Goal: Task Accomplishment & Management: Use online tool/utility

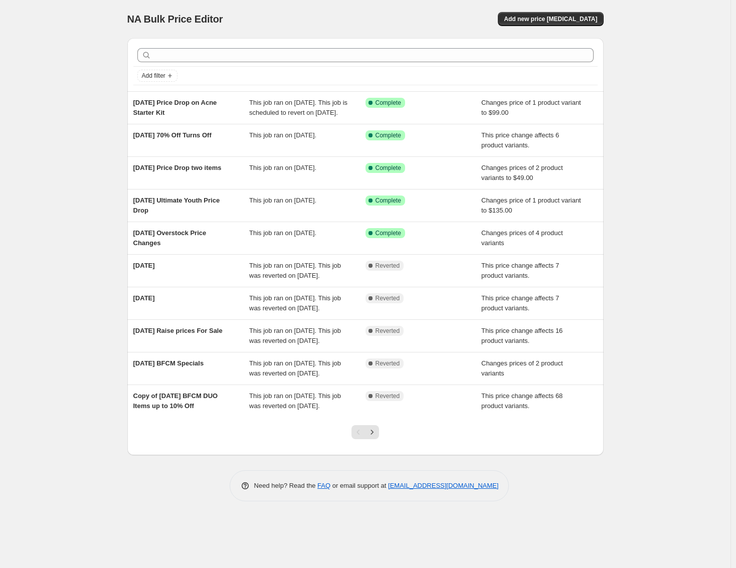
click at [62, 80] on div "NA Bulk Price Editor. This page is ready NA Bulk Price Editor Add new price [ME…" at bounding box center [365, 284] width 730 height 568
click at [568, 19] on span "Add new price [MEDICAL_DATA]" at bounding box center [550, 19] width 93 height 8
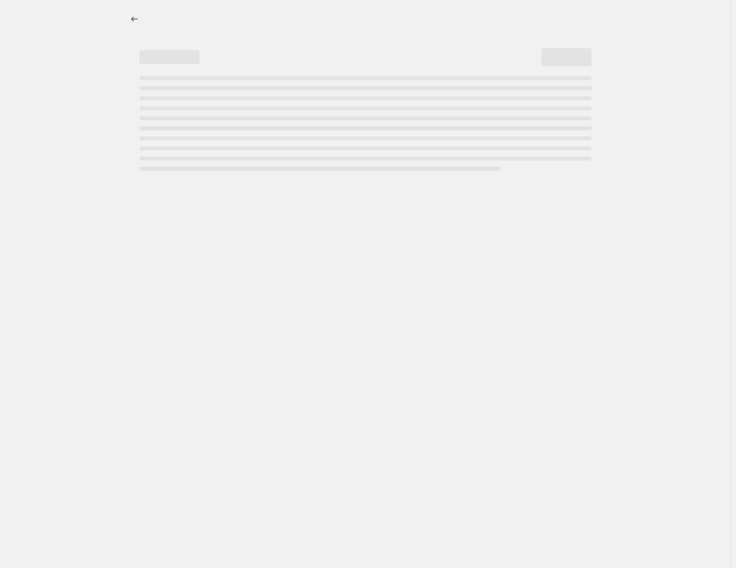
select select "percentage"
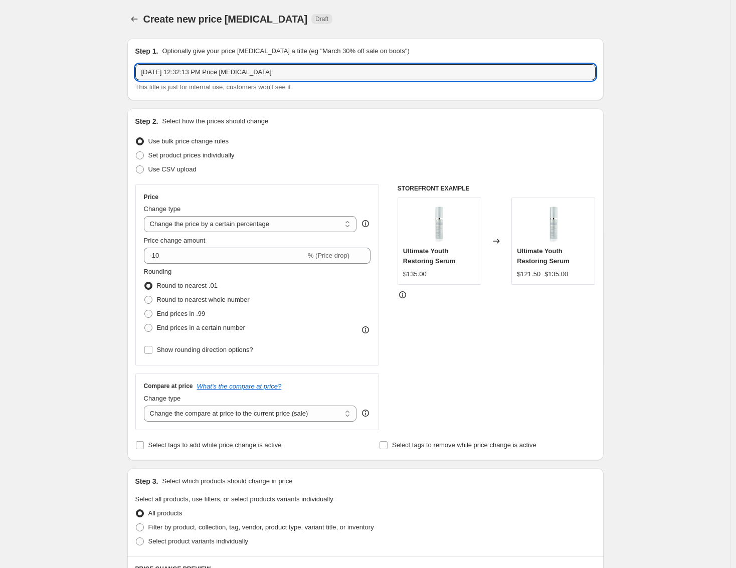
drag, startPoint x: 329, startPoint y: 76, endPoint x: 41, endPoint y: 69, distance: 288.3
click at [41, 69] on div "Create new price [MEDICAL_DATA]. This page is ready Create new price [MEDICAL_D…" at bounding box center [365, 501] width 730 height 1002
type input "[DATE] [DATE] Prices Up"
click at [331, 226] on select "Change the price to a certain amount Change the price by a certain amount Chang…" at bounding box center [250, 224] width 213 height 16
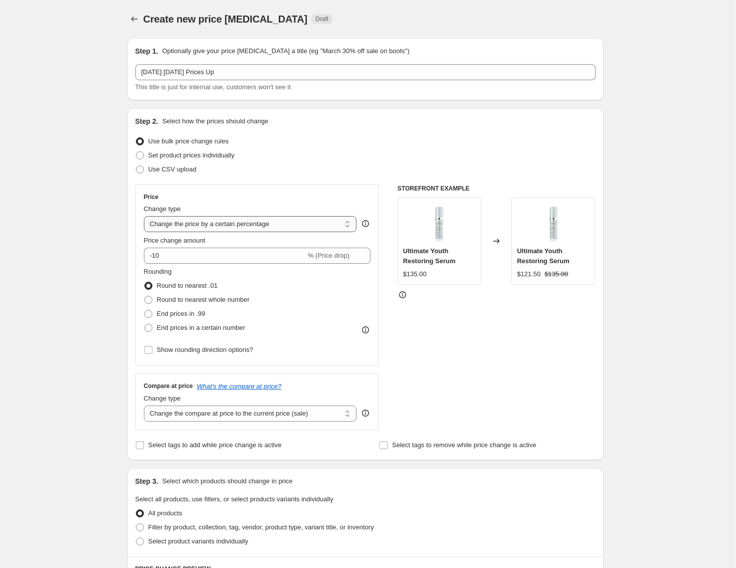
select select "pcap"
click at [146, 216] on select "Change the price to a certain amount Change the price by a certain amount Chang…" at bounding box center [250, 224] width 213 height 16
type input "-20"
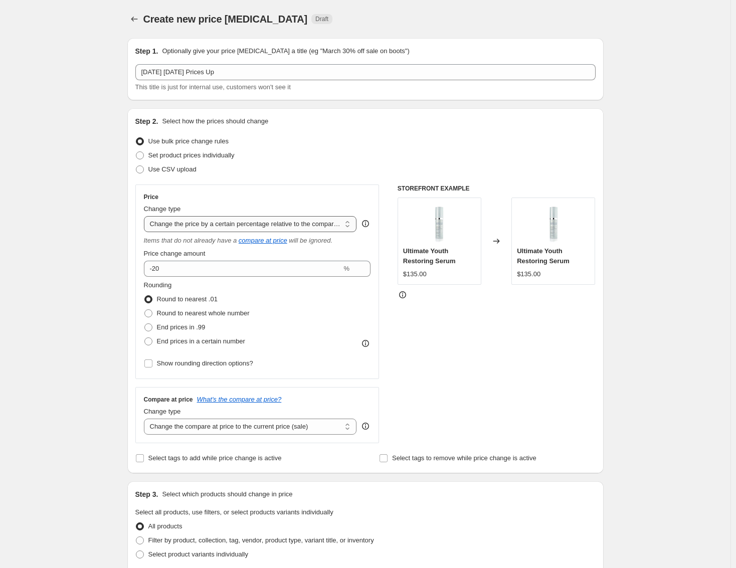
click at [258, 224] on select "Change the price to a certain amount Change the price by a certain amount Chang…" at bounding box center [250, 224] width 213 height 16
select select "ecap"
click at [146, 216] on select "Change the price to a certain amount Change the price by a certain amount Chang…" at bounding box center [250, 224] width 213 height 16
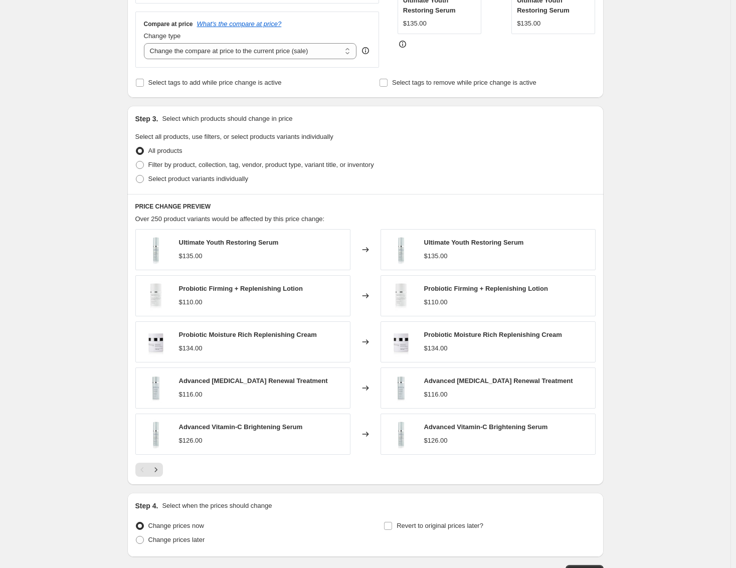
scroll to position [323, 0]
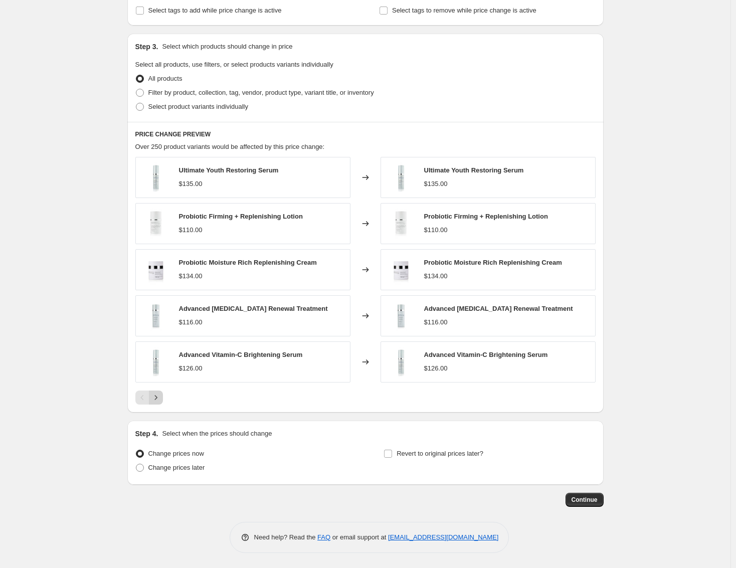
click at [156, 399] on icon "Next" at bounding box center [156, 397] width 10 height 10
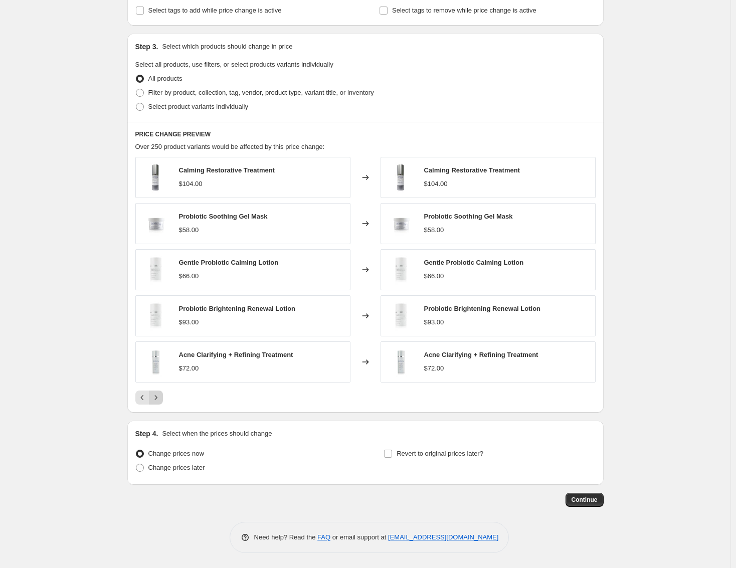
click at [158, 401] on icon "Next" at bounding box center [156, 397] width 10 height 10
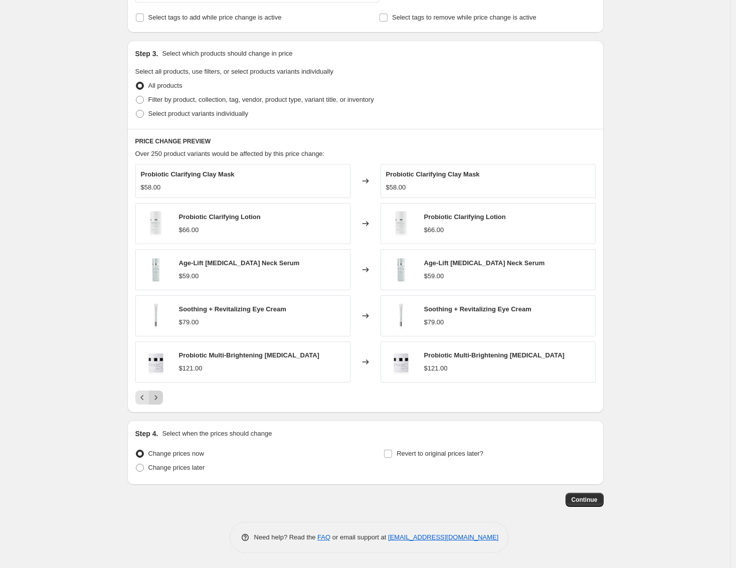
scroll to position [316, 0]
click at [158, 401] on icon "Next" at bounding box center [156, 397] width 10 height 10
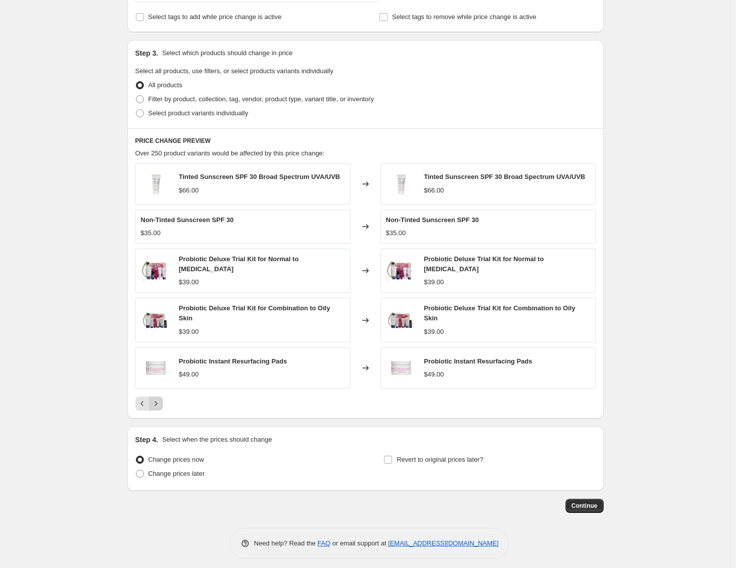
click at [158, 401] on icon "Next" at bounding box center [156, 403] width 10 height 10
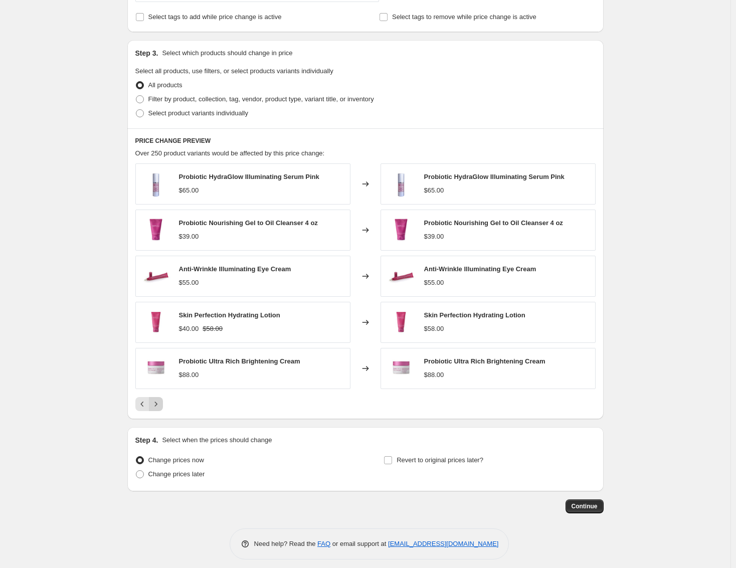
click at [158, 401] on icon "Next" at bounding box center [156, 404] width 10 height 10
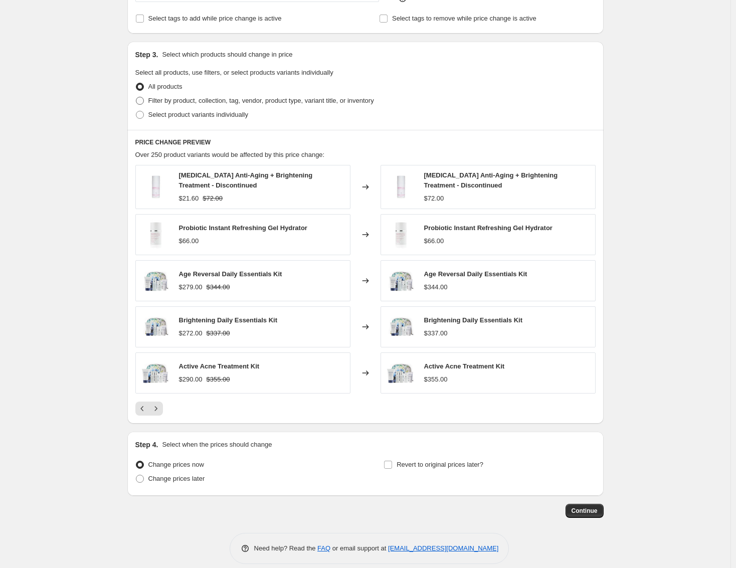
click at [236, 101] on span "Filter by product, collection, tag, vendor, product type, variant title, or inv…" at bounding box center [261, 101] width 226 height 8
click at [136, 97] on input "Filter by product, collection, tag, vendor, product type, variant title, or inv…" at bounding box center [136, 97] width 1 height 1
radio input "true"
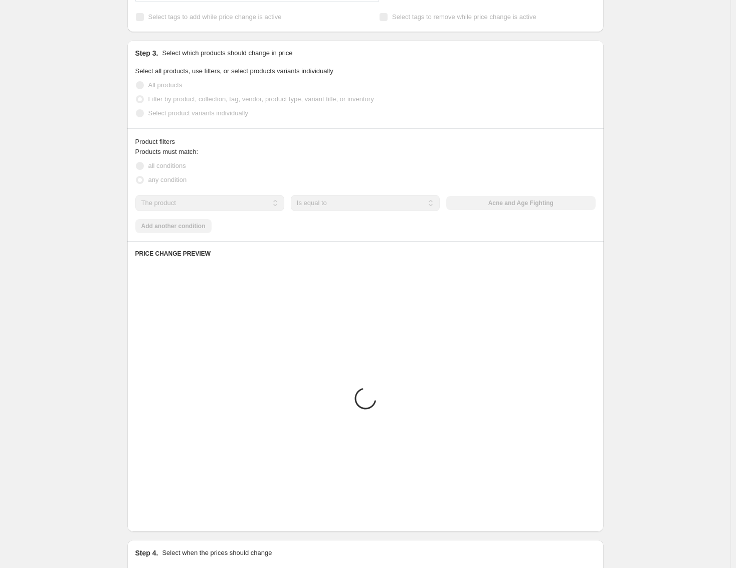
scroll to position [252, 0]
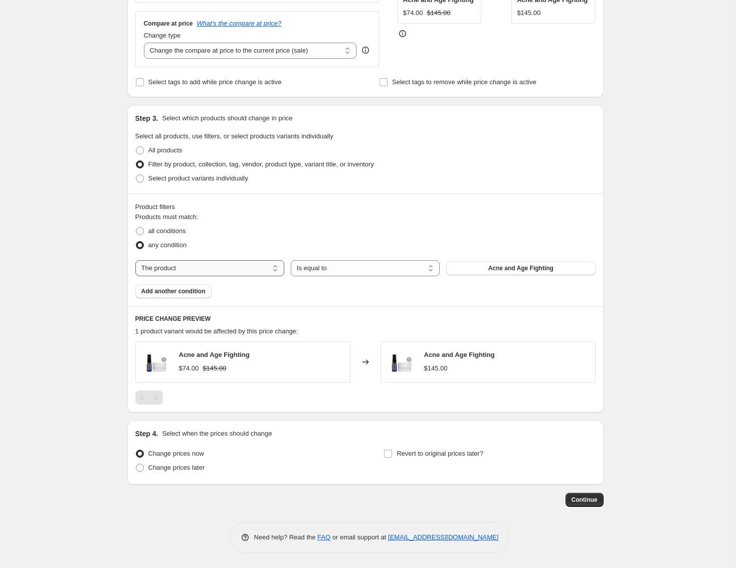
click at [224, 267] on select "The product The product's collection The product's tag The product's vendor The…" at bounding box center [209, 268] width 149 height 16
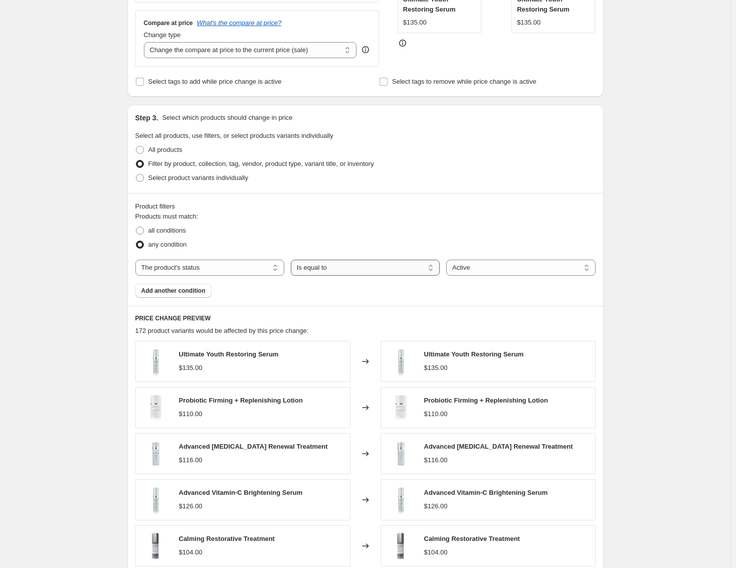
click at [327, 268] on select "Is equal to Is not equal to" at bounding box center [365, 268] width 149 height 16
click at [501, 263] on select "Active Draft Archived" at bounding box center [520, 268] width 149 height 16
click at [456, 224] on fieldset "Products must match: all conditions any condition" at bounding box center [365, 231] width 460 height 40
click at [270, 263] on select "The product The product's collection The product's tag The product's vendor The…" at bounding box center [209, 268] width 149 height 16
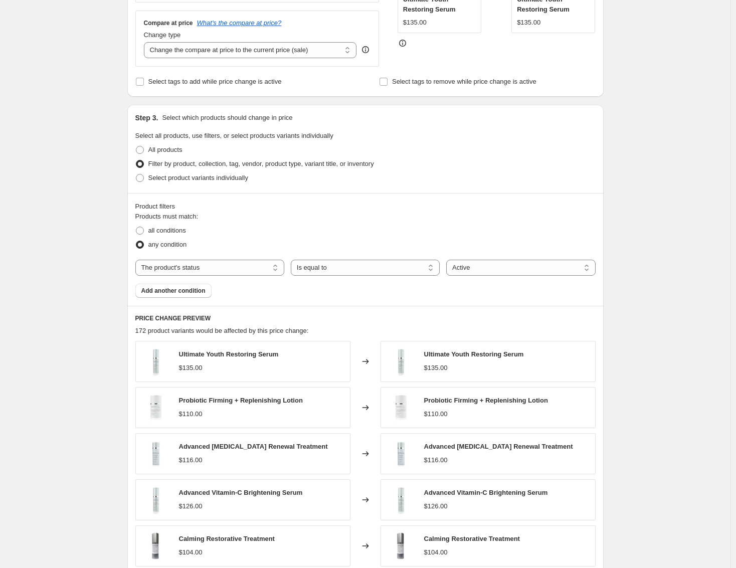
click at [329, 294] on div "Products must match: all conditions any condition The product The product's col…" at bounding box center [365, 254] width 460 height 86
click at [265, 264] on select "The product The product's collection The product's tag The product's vendor The…" at bounding box center [209, 268] width 149 height 16
select select "tag"
click at [508, 267] on button "100-150" at bounding box center [520, 268] width 149 height 14
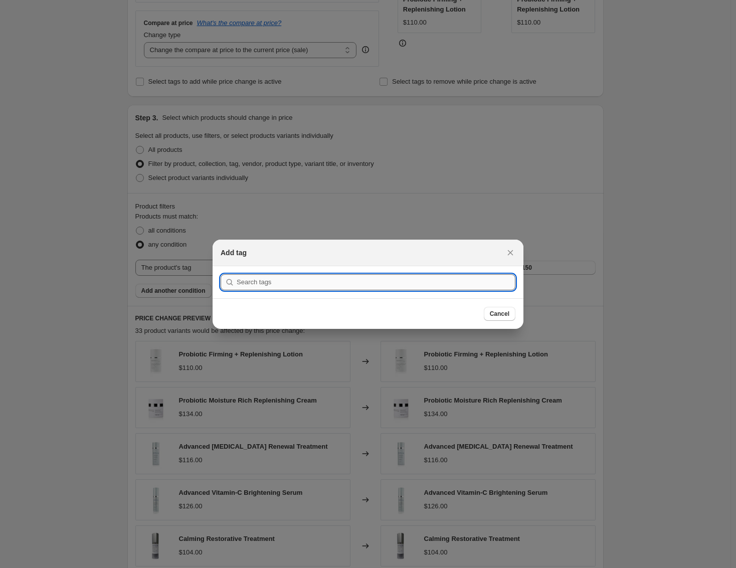
click at [400, 283] on input ":r2g:" at bounding box center [376, 282] width 279 height 16
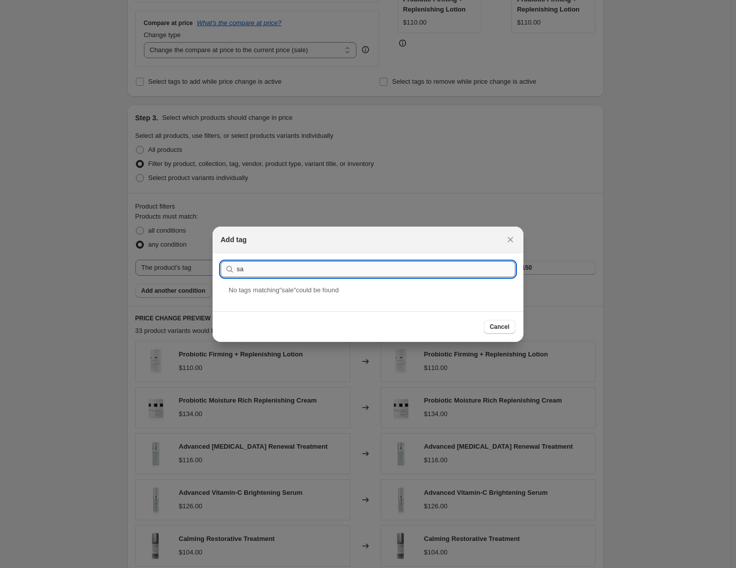
type input "s"
drag, startPoint x: 373, startPoint y: 271, endPoint x: 169, endPoint y: 248, distance: 204.7
type input "onsale"
click at [502, 327] on span "Cancel" at bounding box center [500, 327] width 20 height 8
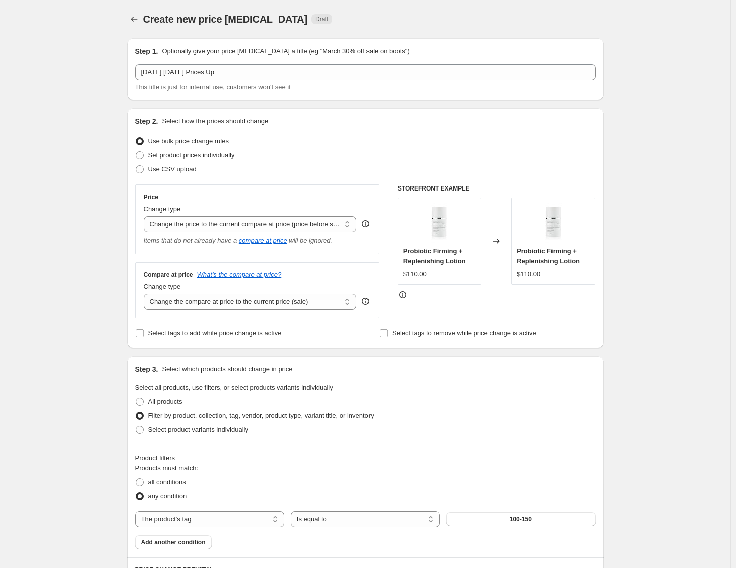
scroll to position [252, 0]
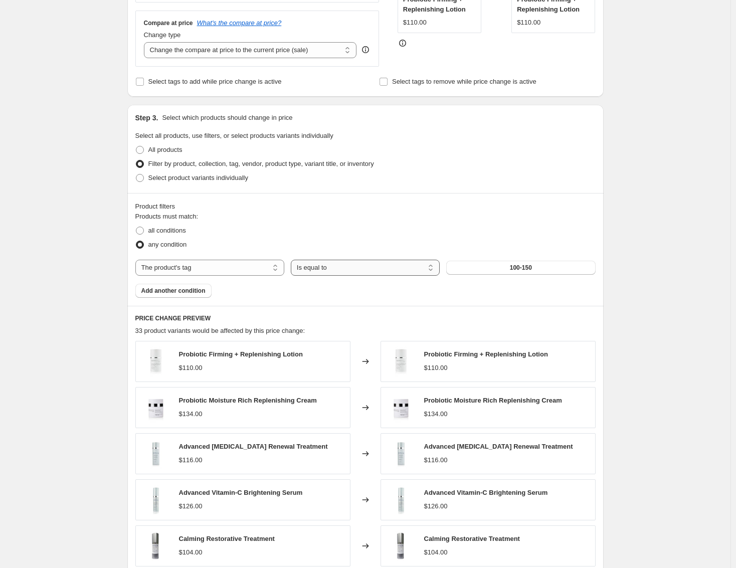
click at [342, 272] on select "Is equal to Is not equal to" at bounding box center [365, 268] width 149 height 16
select select "not_equal"
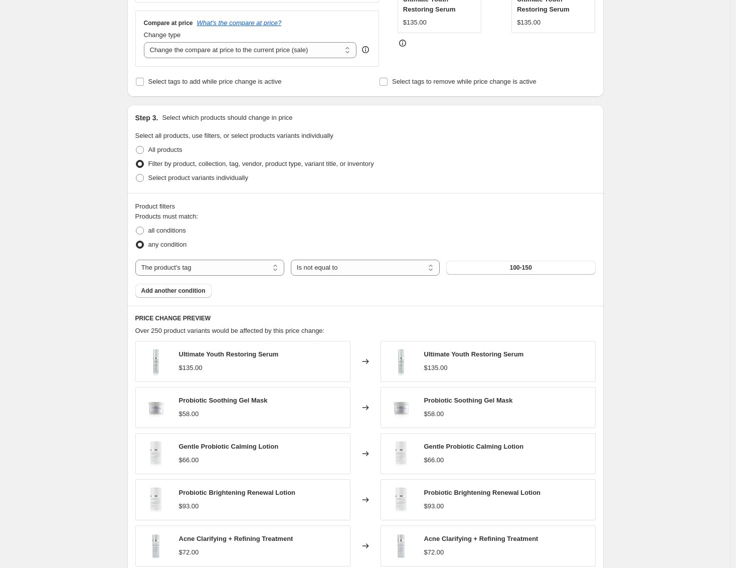
click at [542, 271] on button "100-150" at bounding box center [520, 268] width 149 height 14
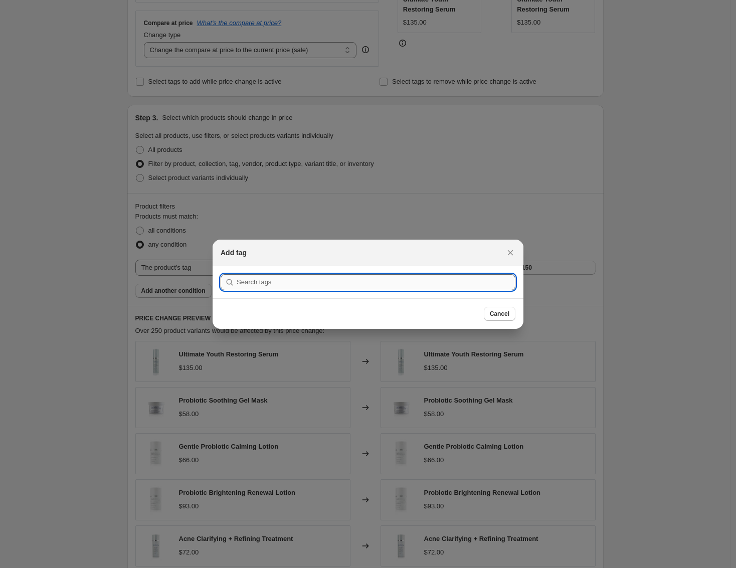
click at [355, 286] on input ":r2g:" at bounding box center [376, 282] width 279 height 16
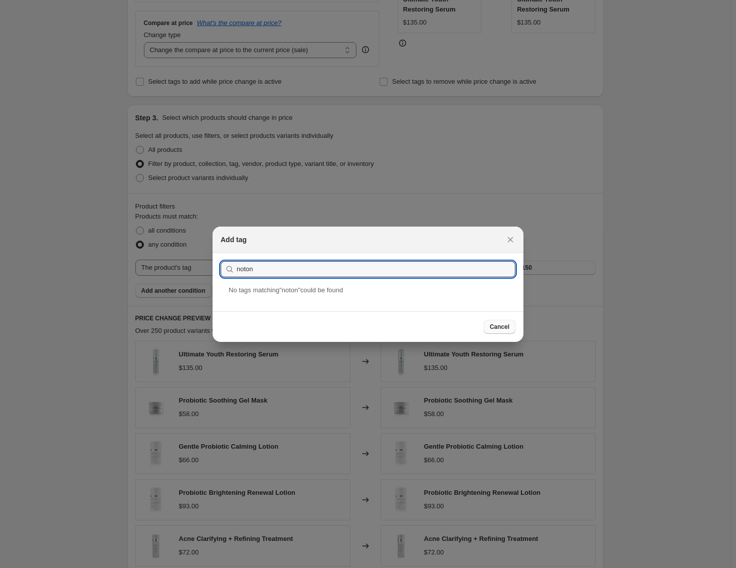
type input "noton"
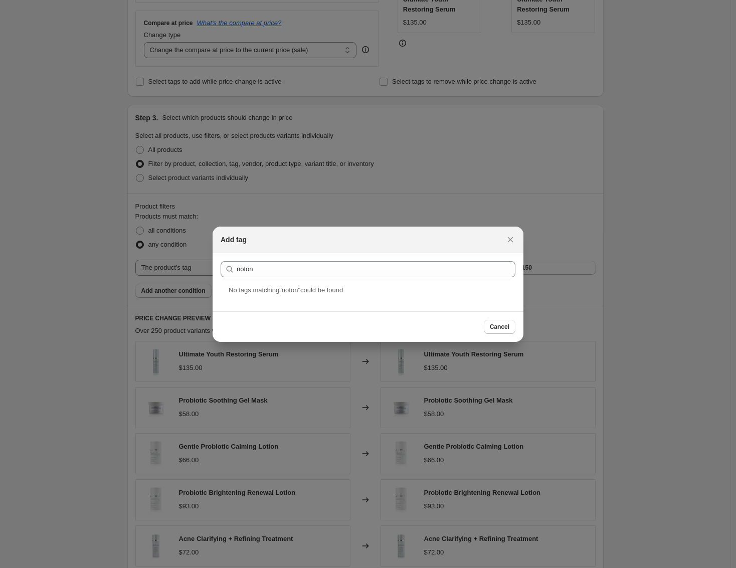
drag, startPoint x: 501, startPoint y: 321, endPoint x: 470, endPoint y: 325, distance: 30.8
click at [502, 321] on button "Cancel" at bounding box center [500, 327] width 32 height 14
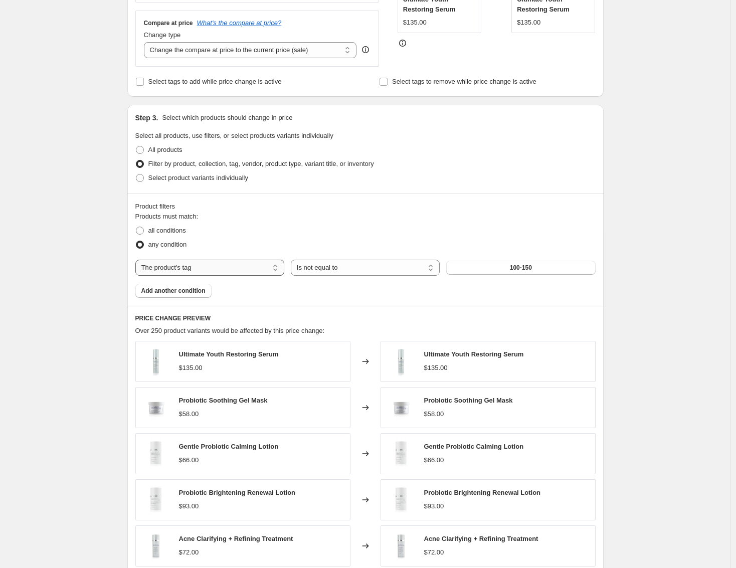
click at [276, 265] on select "The product The product's collection The product's tag The product's vendor The…" at bounding box center [209, 268] width 149 height 16
select select "collection"
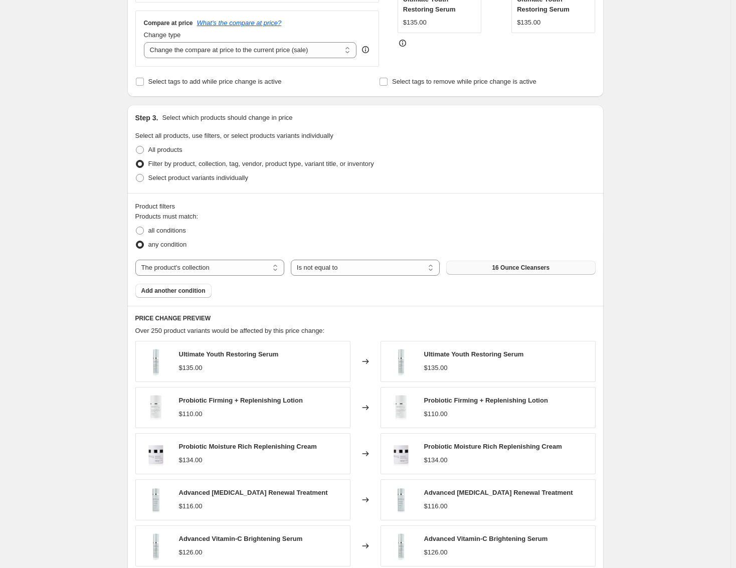
click at [526, 268] on span "16 Ounce Cleansers" at bounding box center [521, 268] width 58 height 8
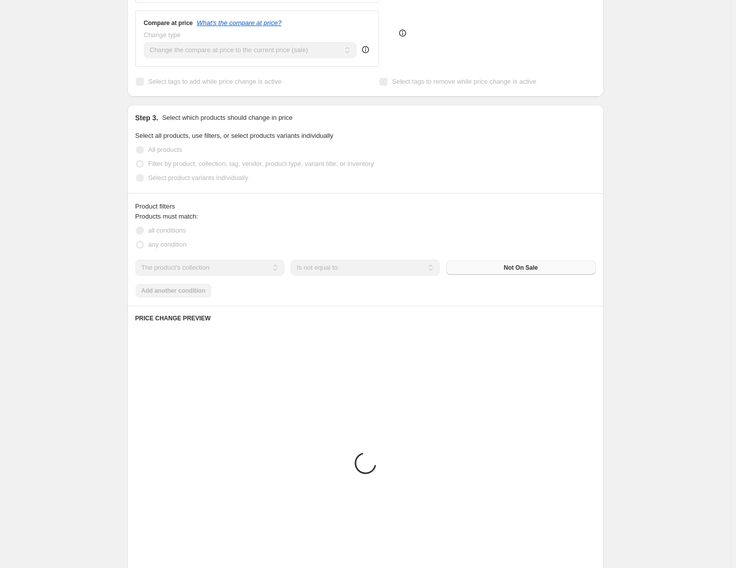
click at [640, 285] on div "Create new price [MEDICAL_DATA]. This page is ready Create new price [MEDICAL_D…" at bounding box center [365, 249] width 730 height 1003
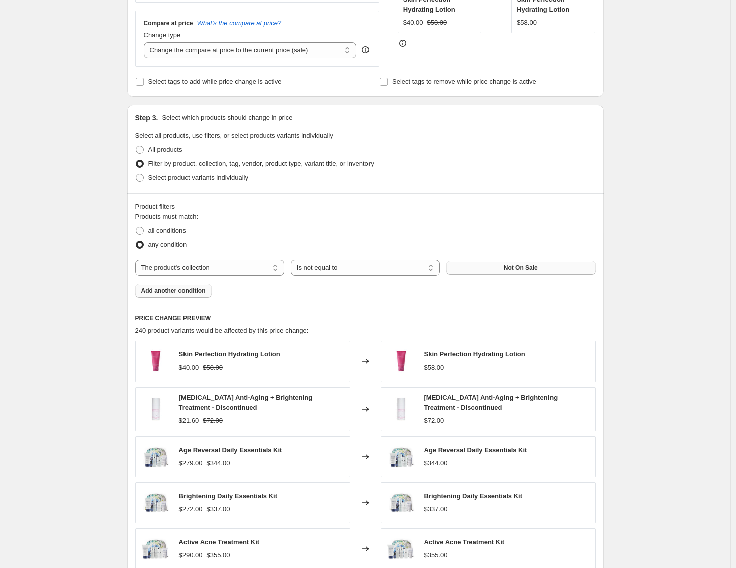
click at [167, 294] on span "Add another condition" at bounding box center [173, 291] width 64 height 8
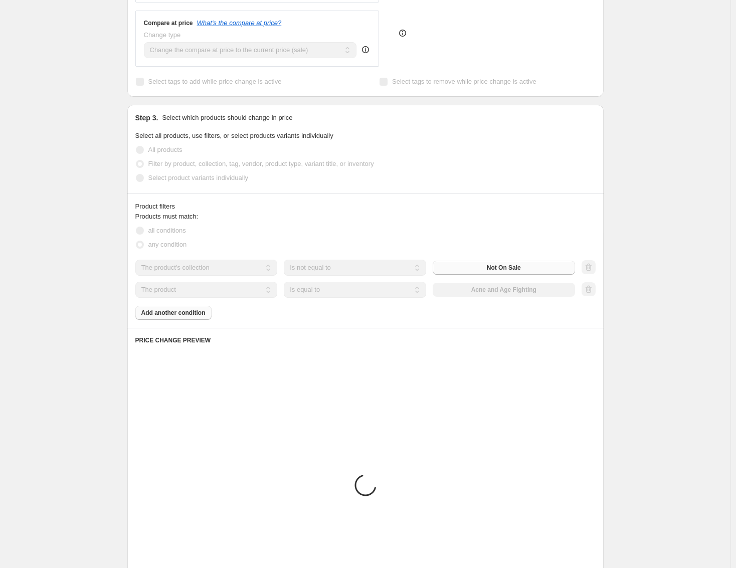
drag, startPoint x: 181, startPoint y: 314, endPoint x: 292, endPoint y: 317, distance: 111.3
click at [294, 324] on div "Product filters Products must match: all conditions any condition The product T…" at bounding box center [365, 260] width 476 height 135
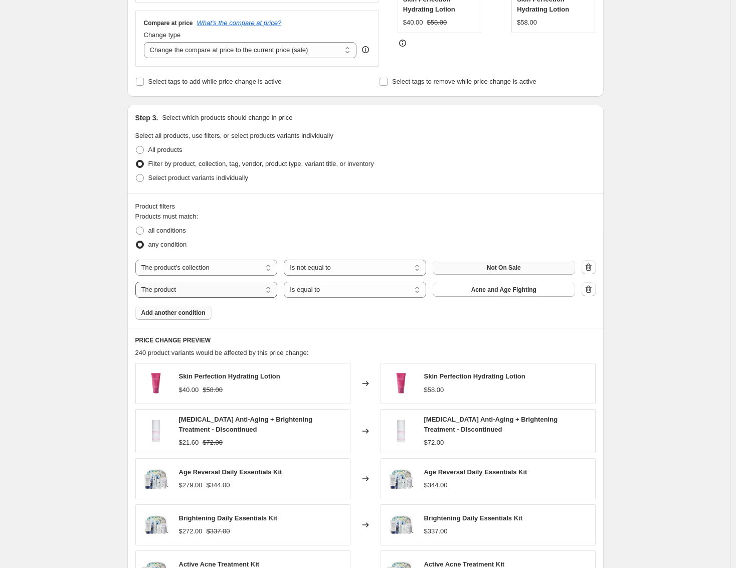
click at [253, 290] on select "The product The product's collection The product's tag The product's vendor The…" at bounding box center [206, 290] width 142 height 16
select select "product_status"
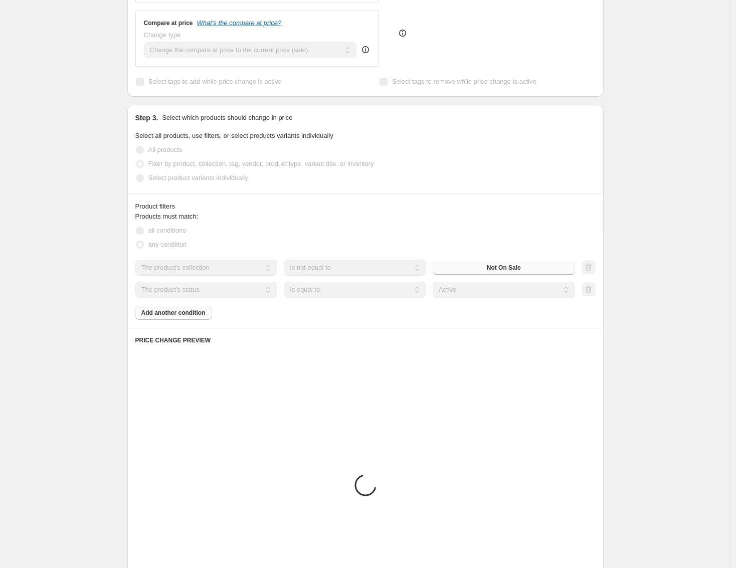
click at [708, 262] on div "Create new price [MEDICAL_DATA]. This page is ready Create new price [MEDICAL_D…" at bounding box center [365, 260] width 730 height 1025
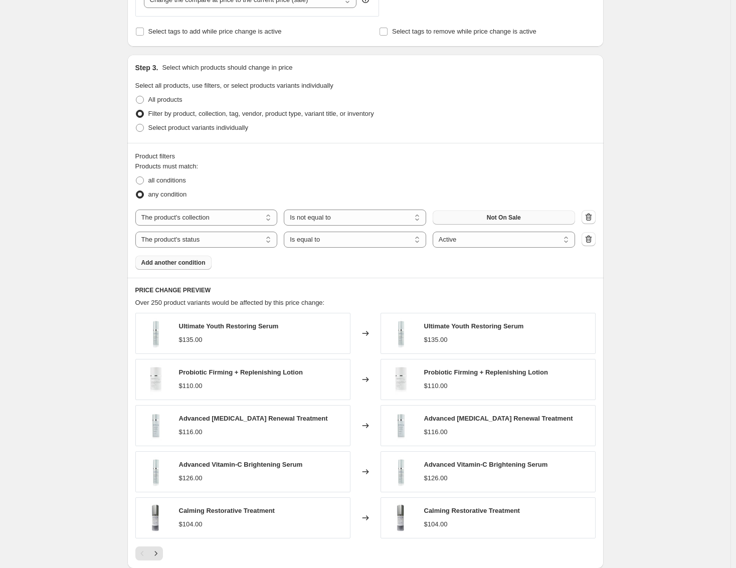
scroll to position [458, 0]
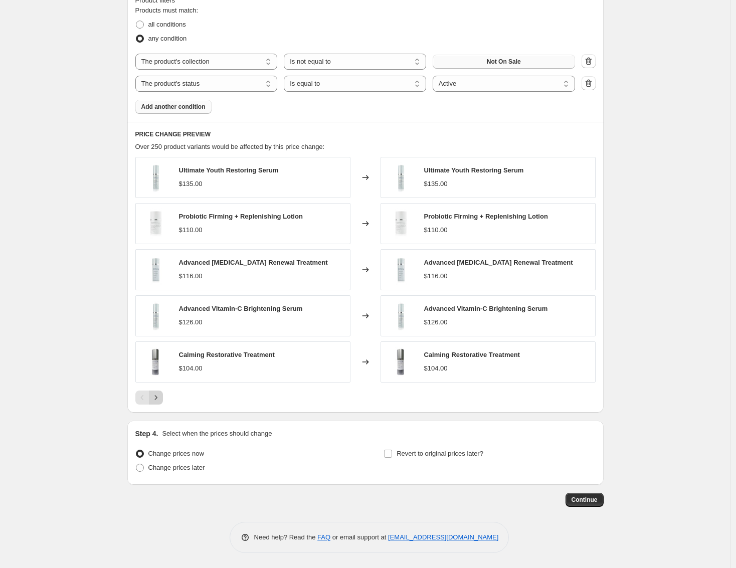
click at [157, 398] on icon "Next" at bounding box center [155, 397] width 3 height 5
click at [161, 26] on span "all conditions" at bounding box center [167, 25] width 38 height 8
click at [136, 21] on input "all conditions" at bounding box center [136, 21] width 1 height 1
radio input "true"
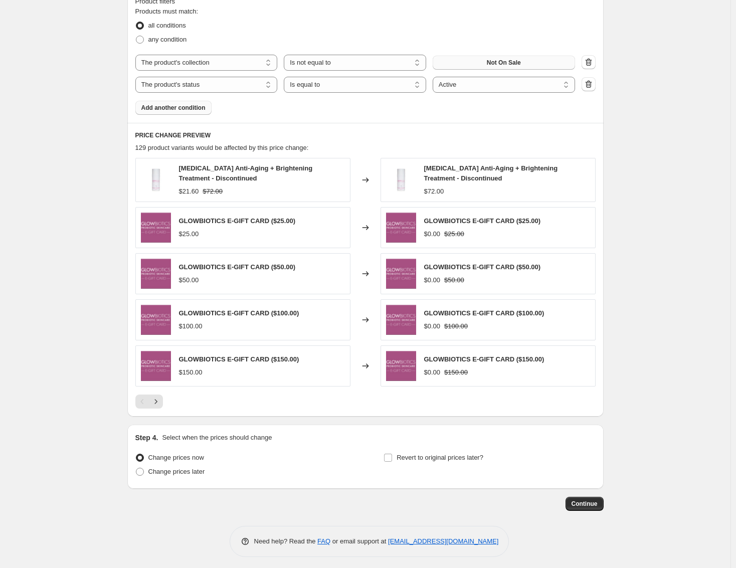
click at [162, 104] on span "Add another condition" at bounding box center [173, 108] width 64 height 8
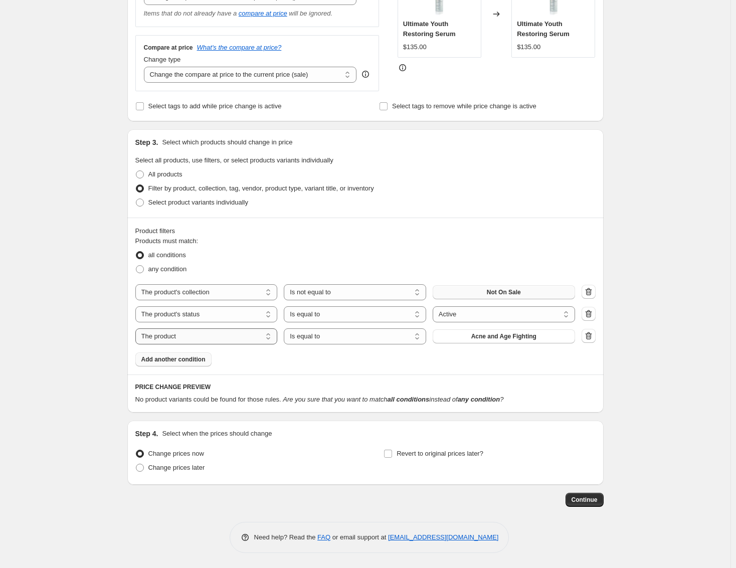
scroll to position [228, 0]
click at [215, 105] on span "Select tags to add while price change is active" at bounding box center [214, 106] width 133 height 8
click at [144, 105] on input "Select tags to add while price change is active" at bounding box center [140, 106] width 8 height 8
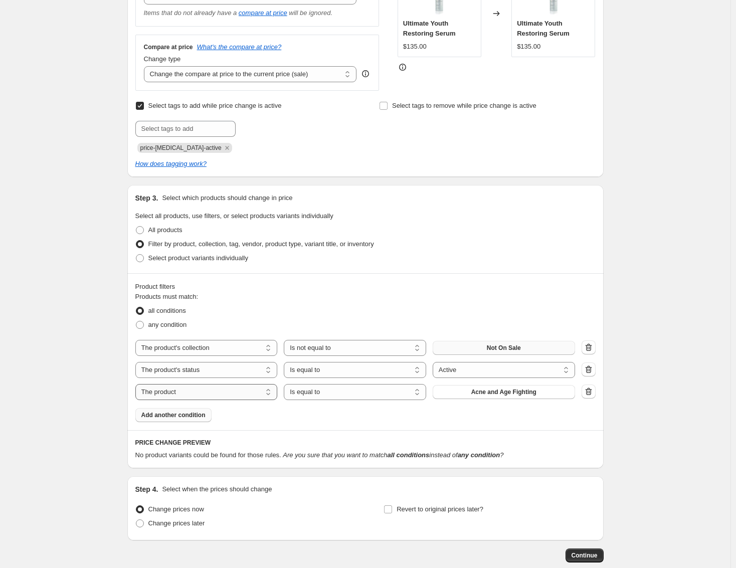
click at [215, 105] on span "Select tags to add while price change is active" at bounding box center [214, 106] width 133 height 8
click at [144, 105] on input "Select tags to add while price change is active" at bounding box center [140, 106] width 8 height 8
checkbox input "false"
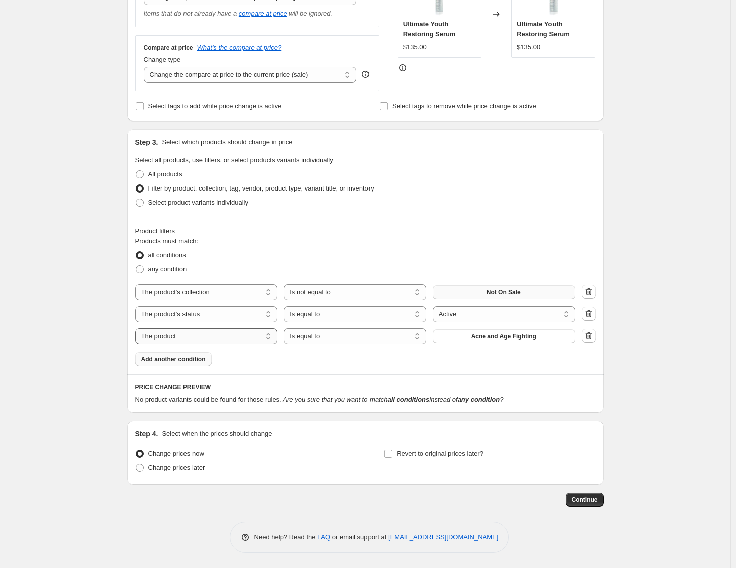
click at [229, 337] on select "The product The product's collection The product's tag The product's vendor The…" at bounding box center [206, 336] width 142 height 16
select select "collection"
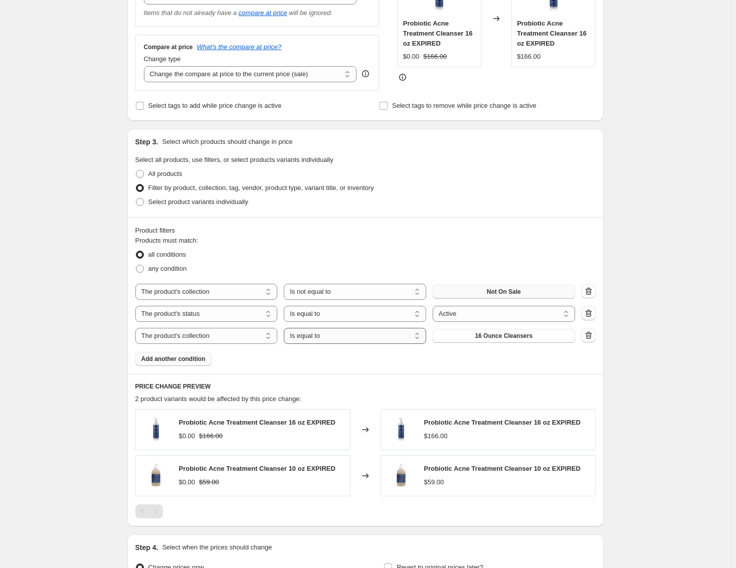
click at [380, 337] on select "Is equal to Is not equal to" at bounding box center [355, 336] width 142 height 16
select select "not_equal"
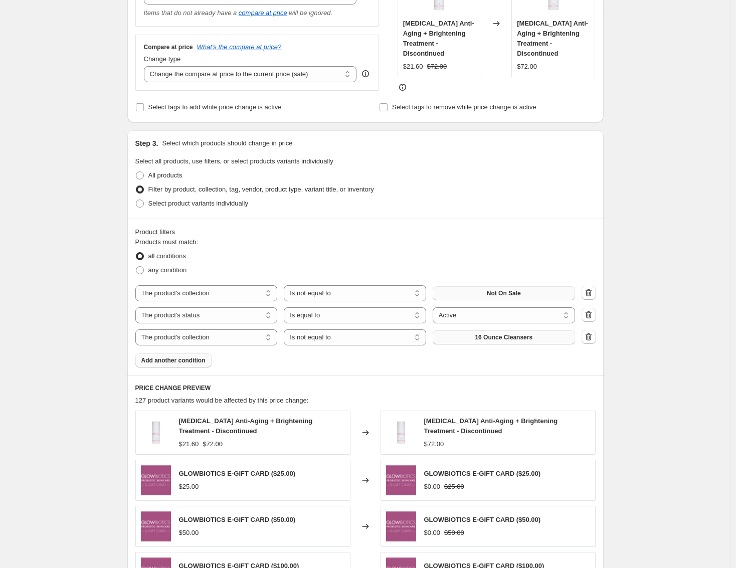
click at [512, 340] on span "16 Ounce Cleansers" at bounding box center [504, 337] width 58 height 8
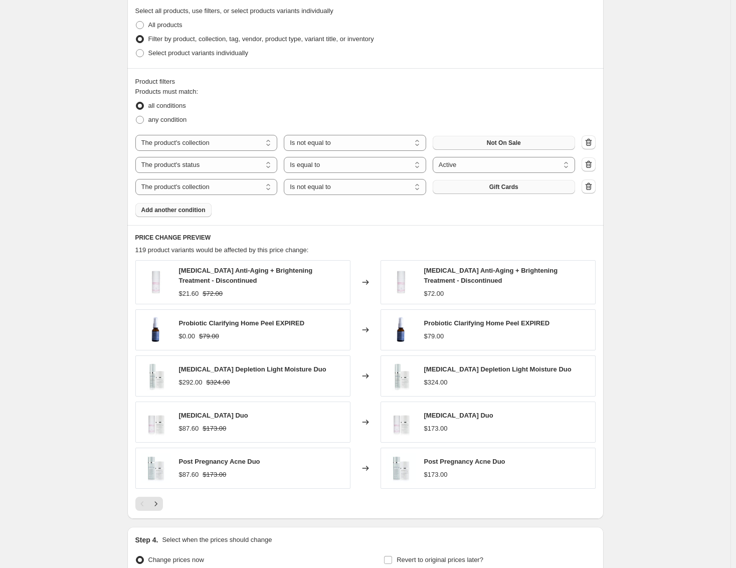
scroll to position [428, 0]
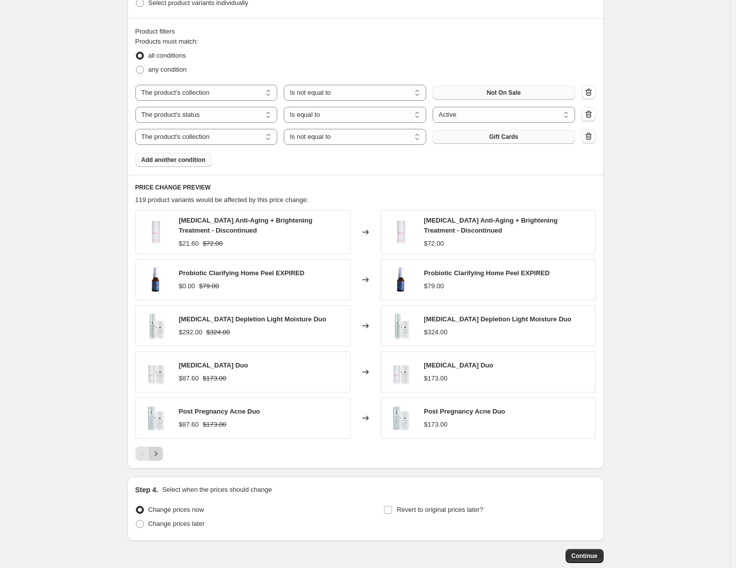
click at [154, 453] on icon "Next" at bounding box center [156, 454] width 10 height 10
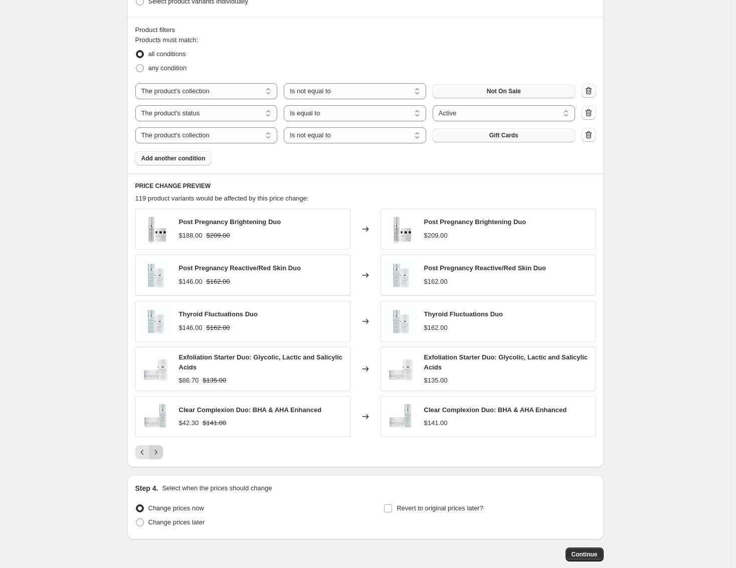
click at [154, 455] on icon "Next" at bounding box center [156, 452] width 10 height 10
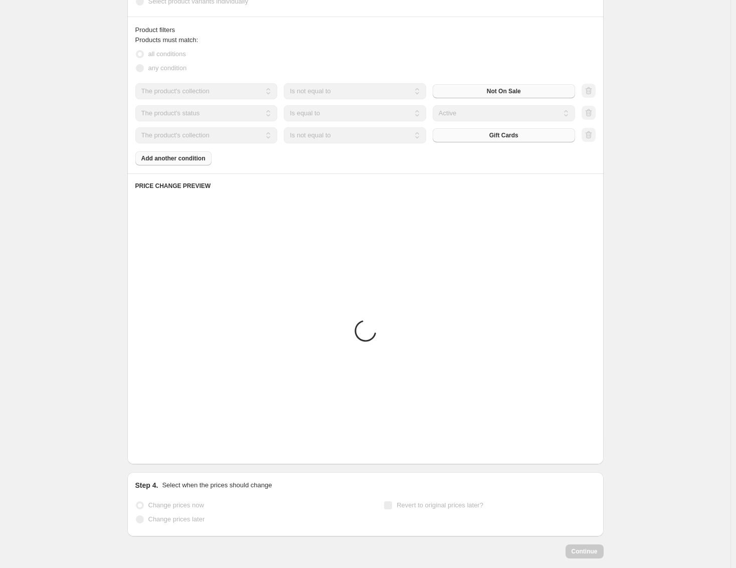
scroll to position [439, 0]
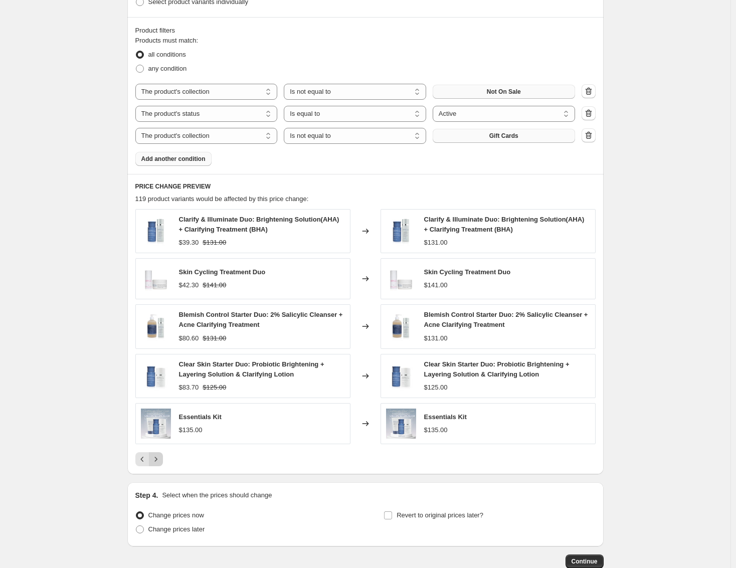
click at [153, 461] on icon "Next" at bounding box center [156, 459] width 10 height 10
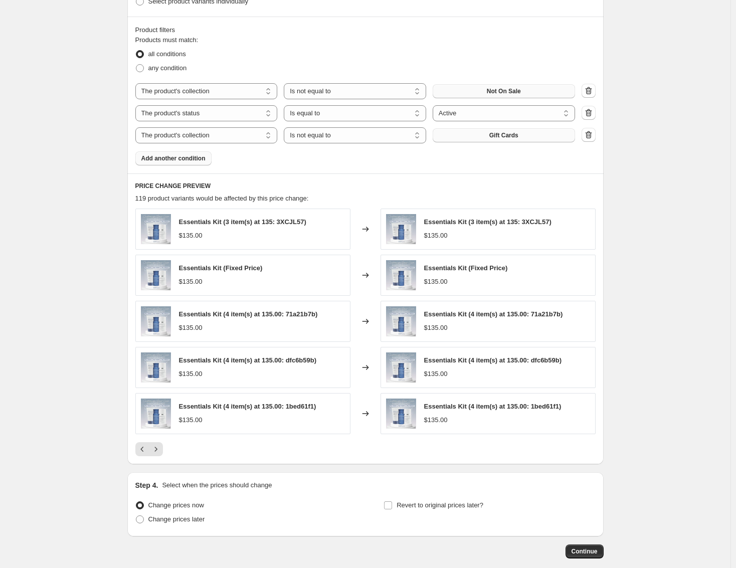
click at [168, 161] on span "Add another condition" at bounding box center [173, 158] width 64 height 8
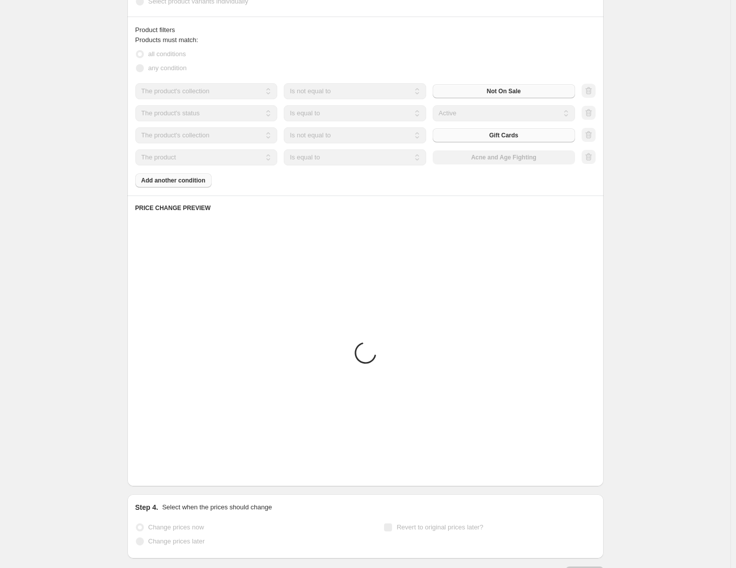
scroll to position [250, 0]
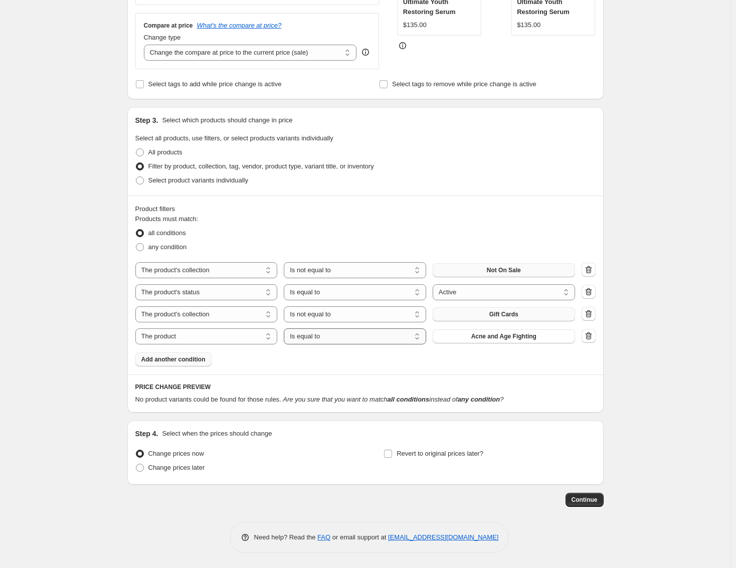
click at [324, 338] on select "Is equal to Is not equal to" at bounding box center [355, 336] width 142 height 16
select select "not_equal"
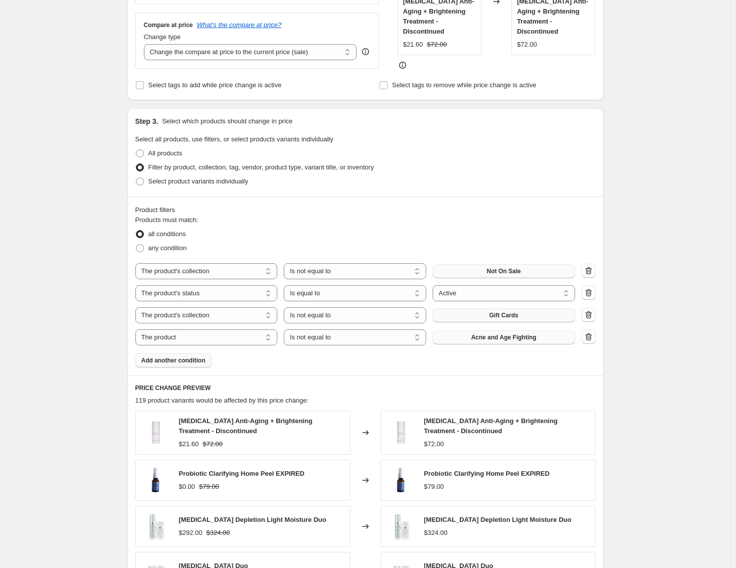
click at [485, 332] on button "Acne and Age Fighting" at bounding box center [504, 337] width 142 height 14
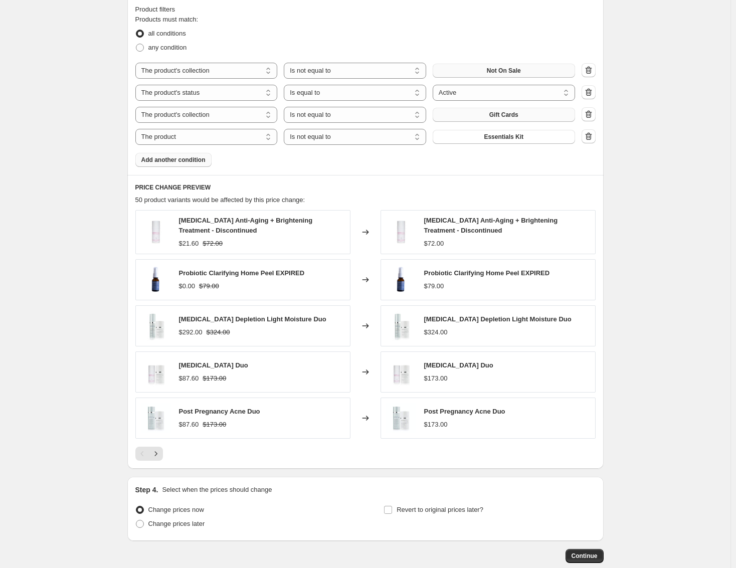
scroll to position [505, 0]
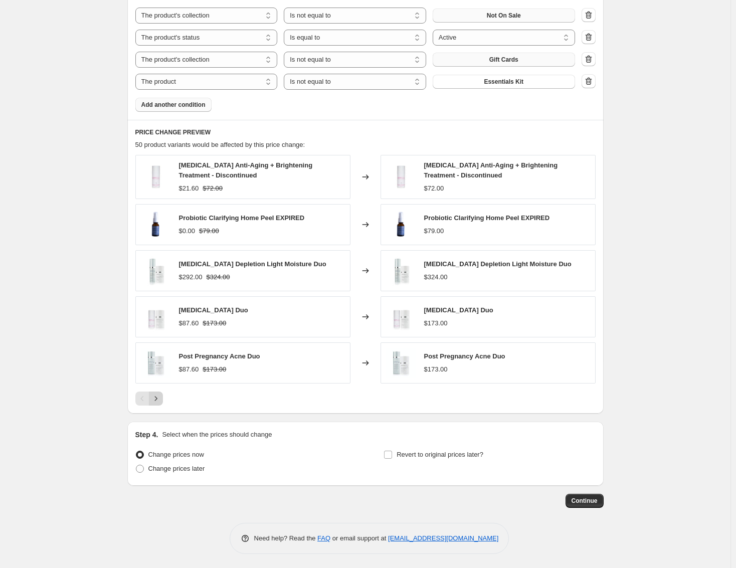
click at [160, 398] on icon "Next" at bounding box center [156, 398] width 10 height 10
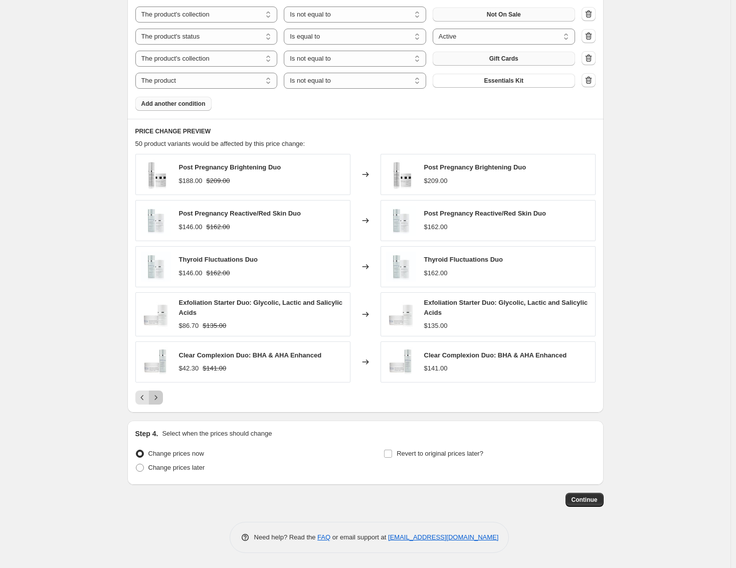
click at [160, 398] on icon "Next" at bounding box center [156, 397] width 10 height 10
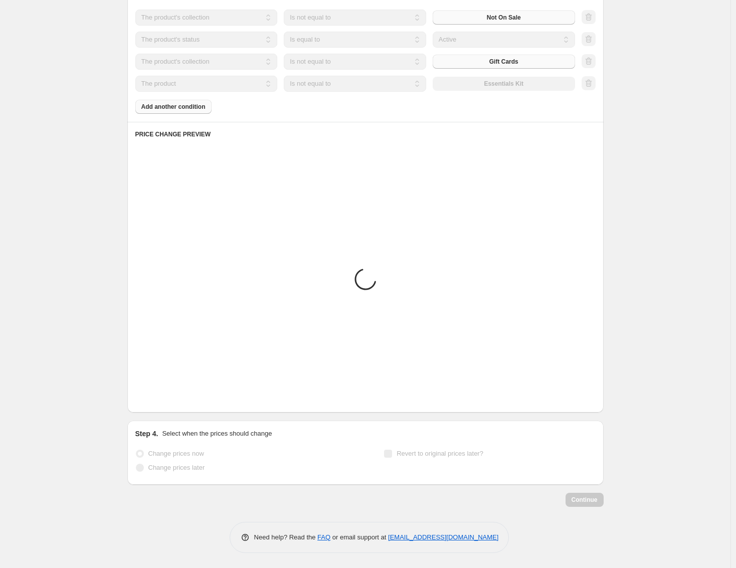
scroll to position [516, 0]
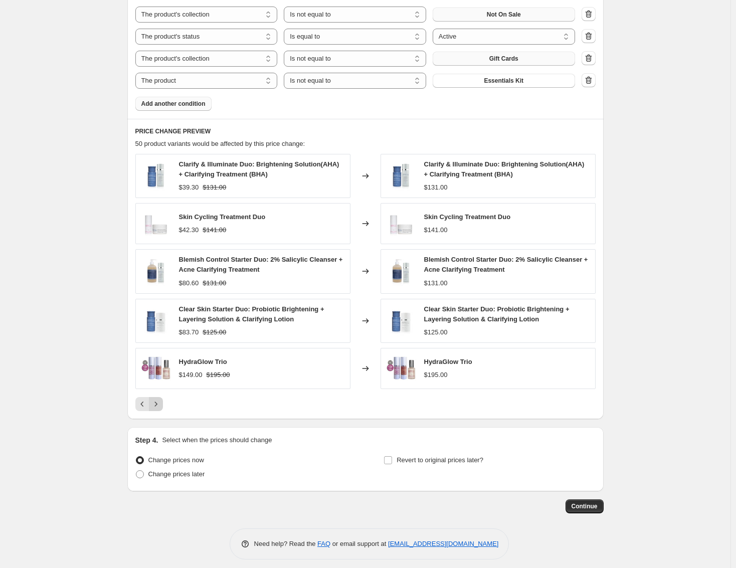
click at [160, 398] on button "Next" at bounding box center [156, 404] width 14 height 14
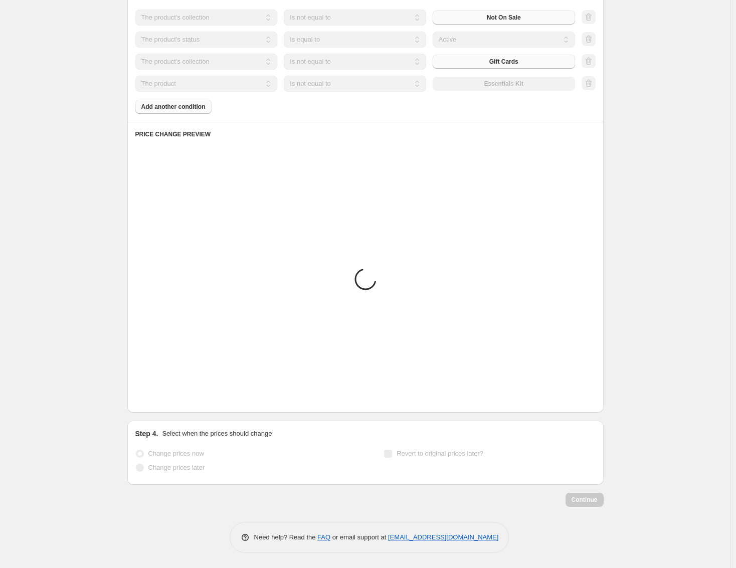
scroll to position [505, 0]
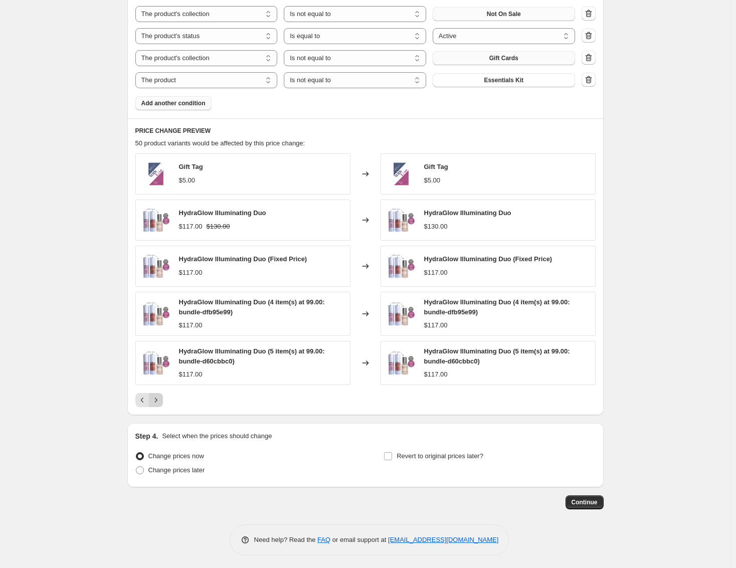
click at [160, 398] on icon "Next" at bounding box center [156, 400] width 10 height 10
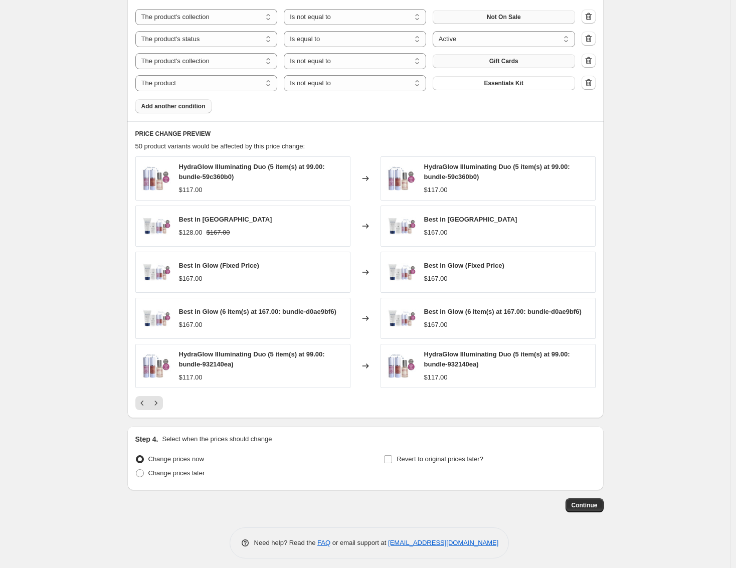
scroll to position [506, 0]
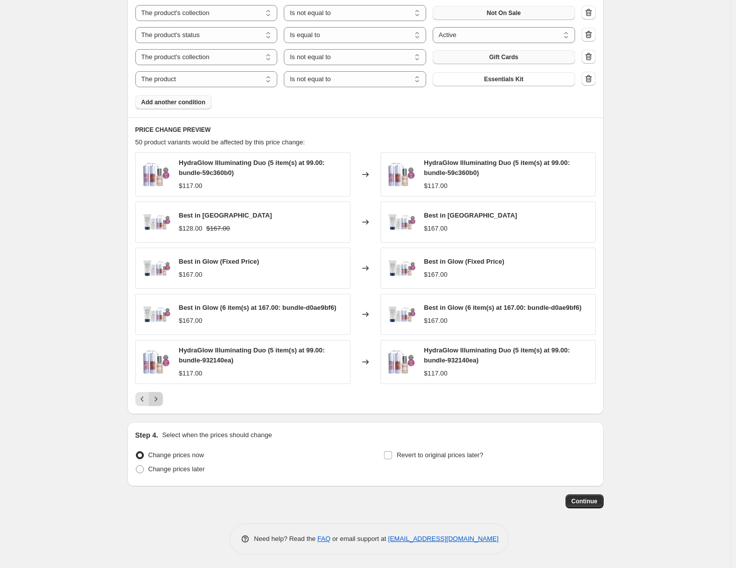
click at [157, 402] on icon "Next" at bounding box center [156, 399] width 10 height 10
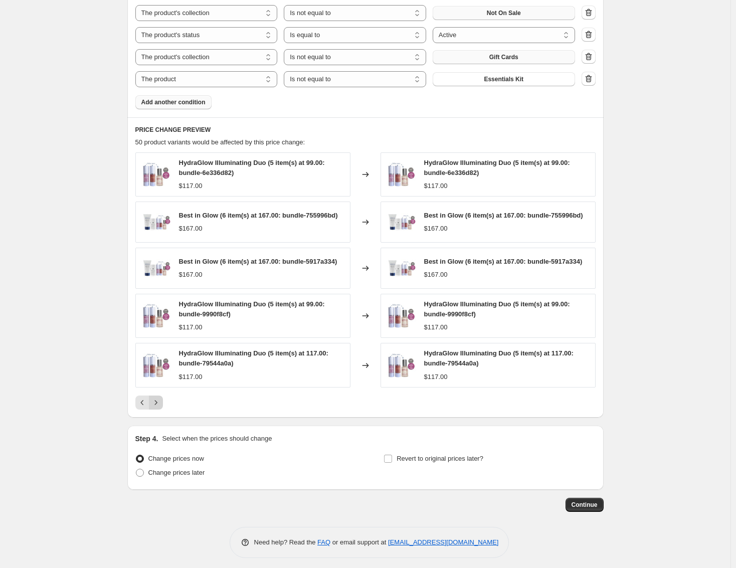
click at [161, 405] on icon "Next" at bounding box center [156, 402] width 10 height 10
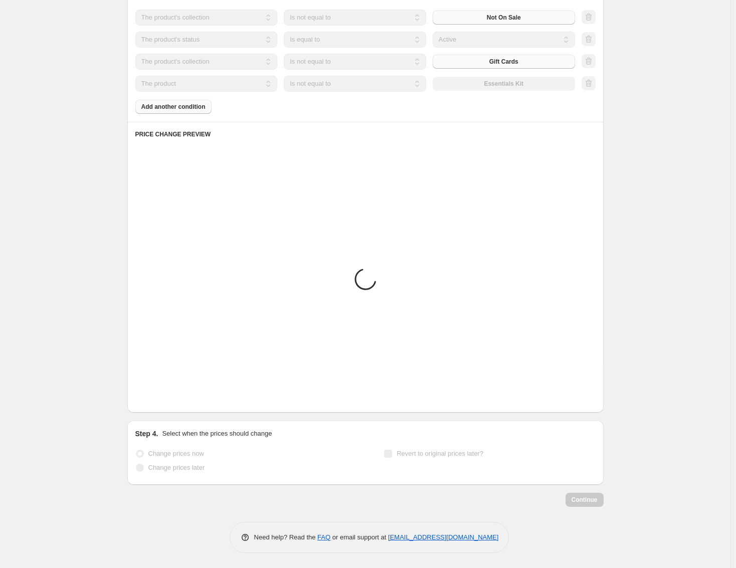
scroll to position [505, 0]
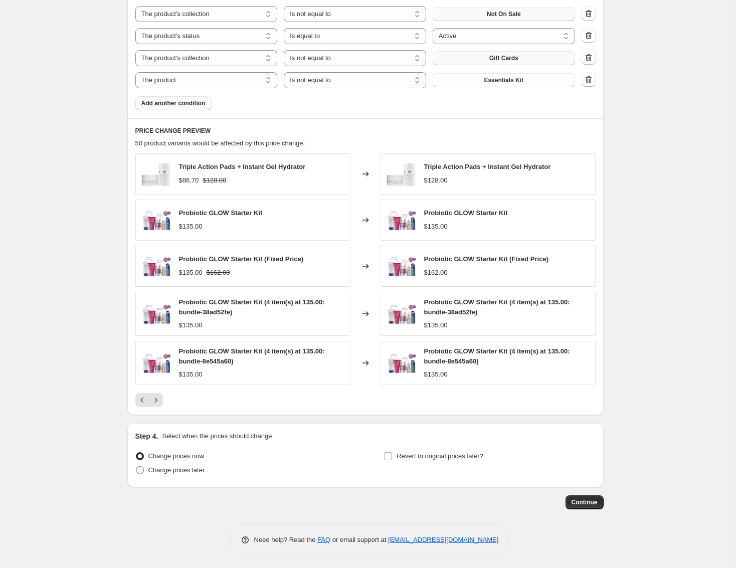
click at [169, 471] on span "Change prices later" at bounding box center [176, 470] width 57 height 8
click at [136, 467] on input "Change prices later" at bounding box center [136, 466] width 1 height 1
radio input "true"
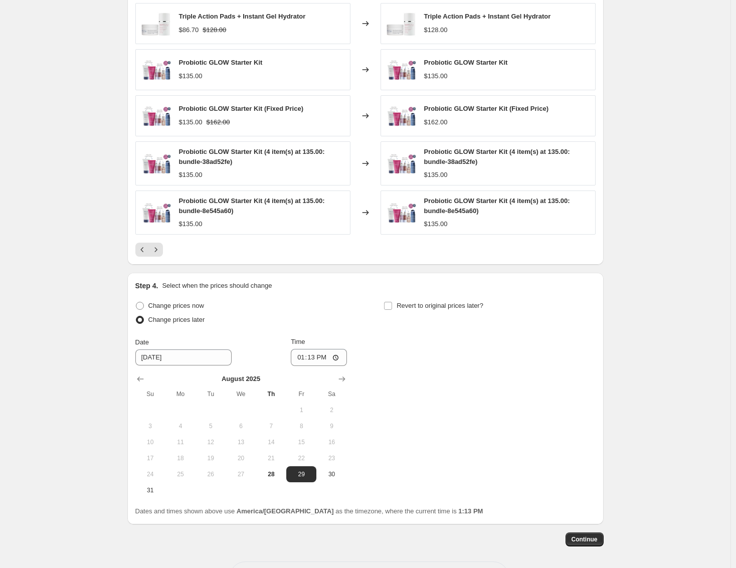
scroll to position [696, 0]
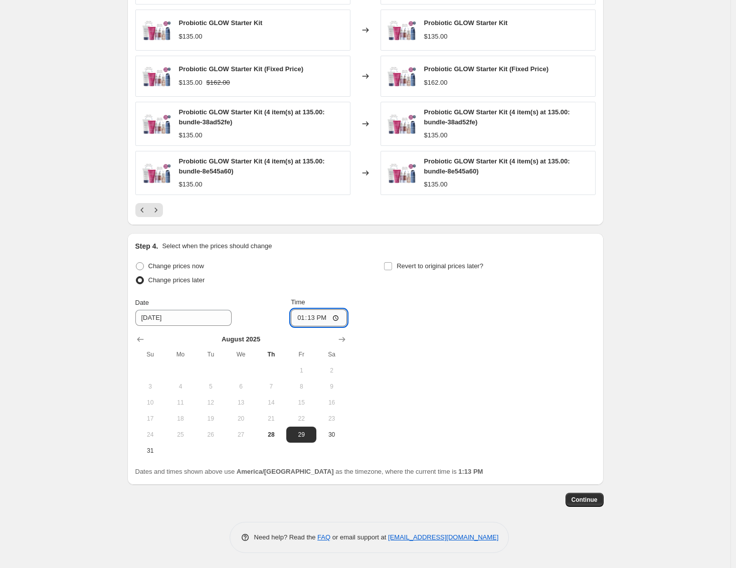
click at [304, 318] on input "13:13" at bounding box center [319, 317] width 56 height 17
click at [303, 320] on input "13:13" at bounding box center [319, 317] width 56 height 17
click at [303, 317] on input "13:13" at bounding box center [319, 317] width 56 height 17
click at [303, 318] on input "13:13" at bounding box center [319, 317] width 56 height 17
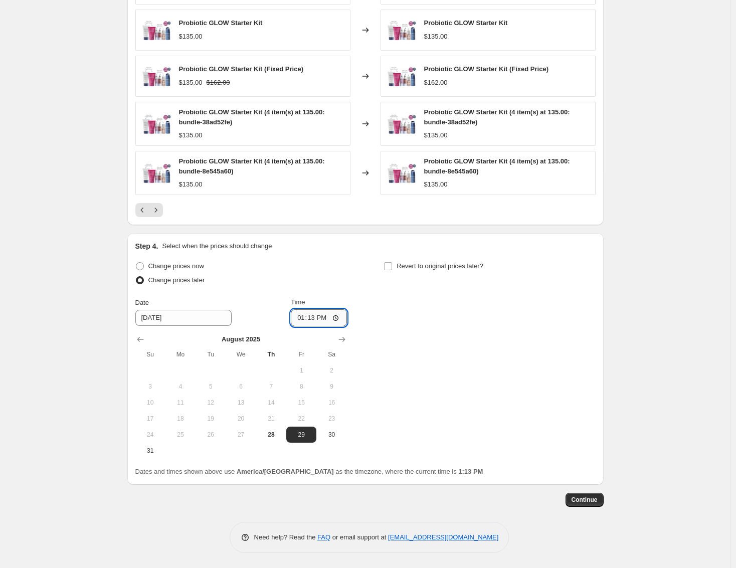
click at [338, 318] on input "13:13" at bounding box center [319, 317] width 56 height 17
type input "00:00"
click at [448, 322] on div "Change prices now Change prices later Date [DATE] Time 00:00 [DATE] Su Mo Tu We…" at bounding box center [365, 358] width 460 height 199
click at [424, 265] on span "Revert to original prices later?" at bounding box center [439, 266] width 87 height 8
click at [392, 265] on input "Revert to original prices later?" at bounding box center [388, 266] width 8 height 8
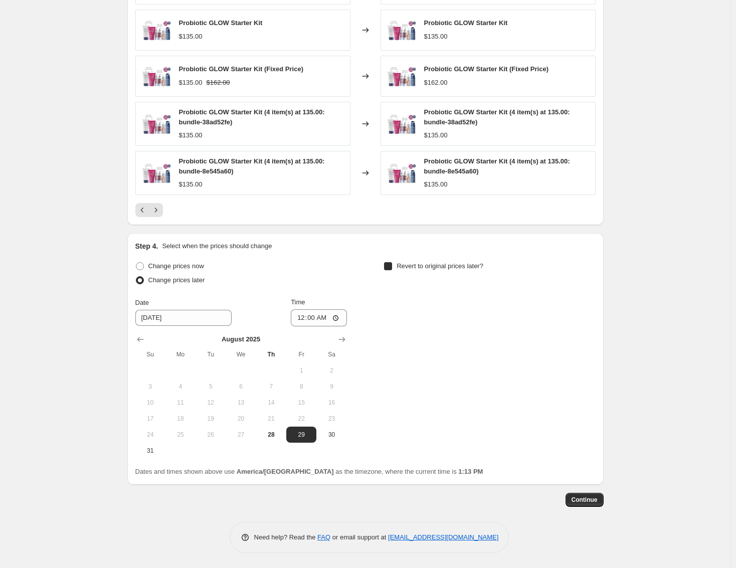
checkbox input "true"
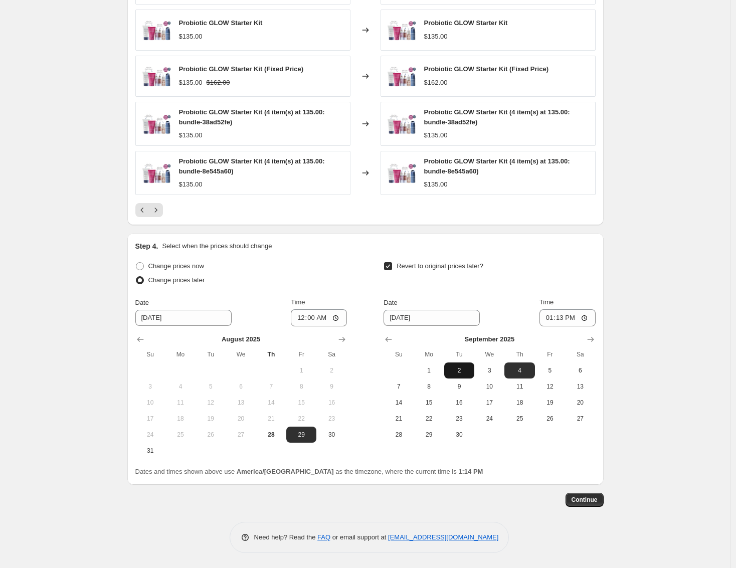
click at [459, 374] on span "2" at bounding box center [459, 370] width 22 height 8
type input "[DATE]"
click at [545, 321] on input "13:13" at bounding box center [567, 317] width 56 height 17
type input "00:00"
click at [590, 278] on div "Revert to original prices later?" at bounding box center [488, 274] width 211 height 30
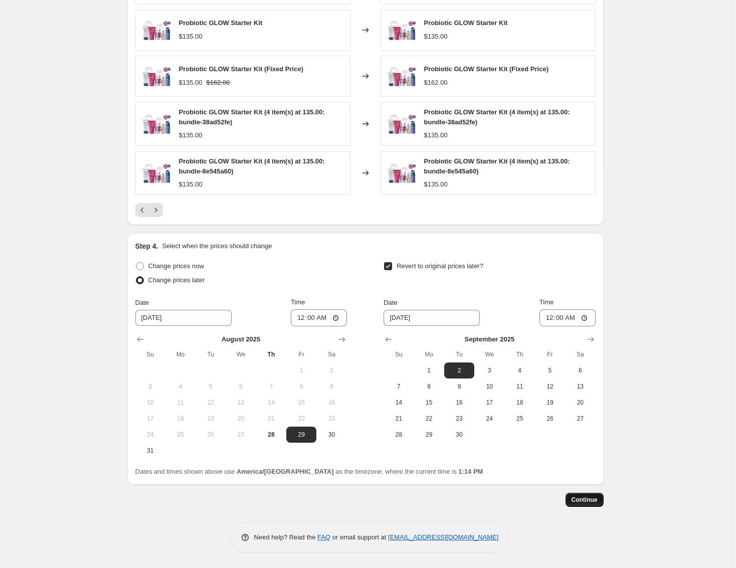
click at [587, 502] on span "Continue" at bounding box center [584, 500] width 26 height 8
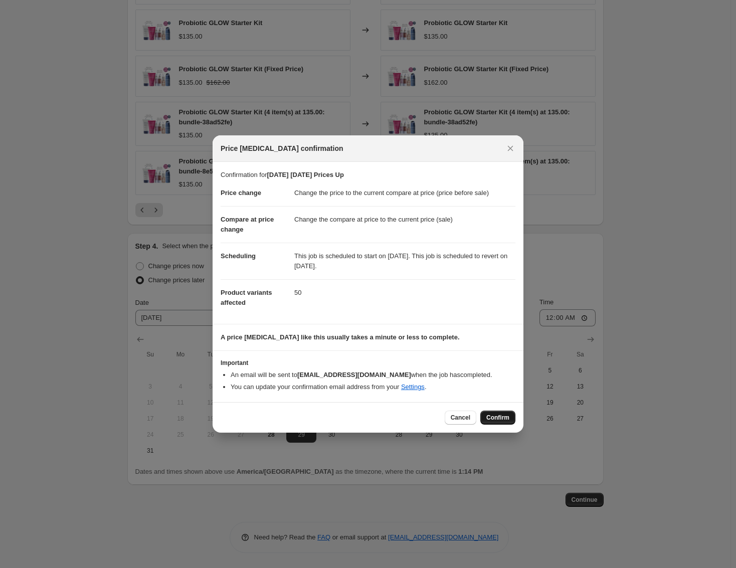
click at [502, 419] on span "Confirm" at bounding box center [497, 417] width 23 height 8
